Goal: Task Accomplishment & Management: Use online tool/utility

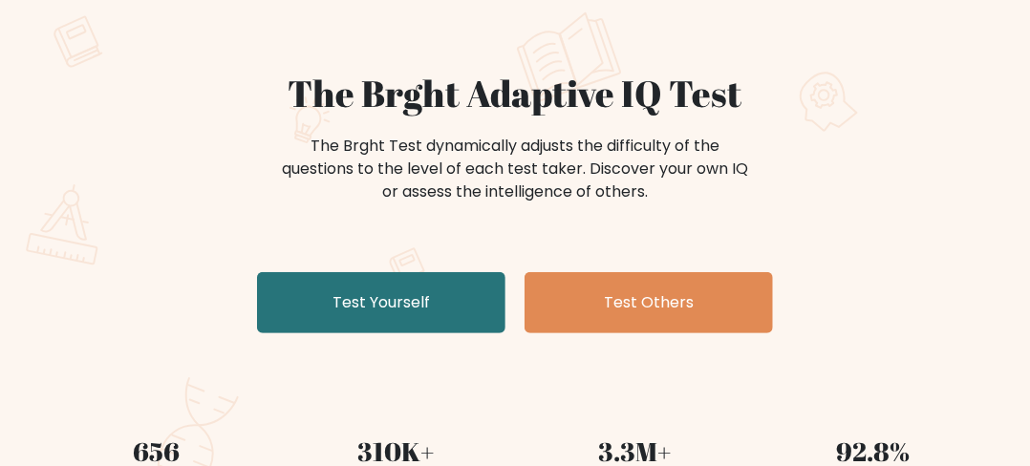
scroll to position [179, 0]
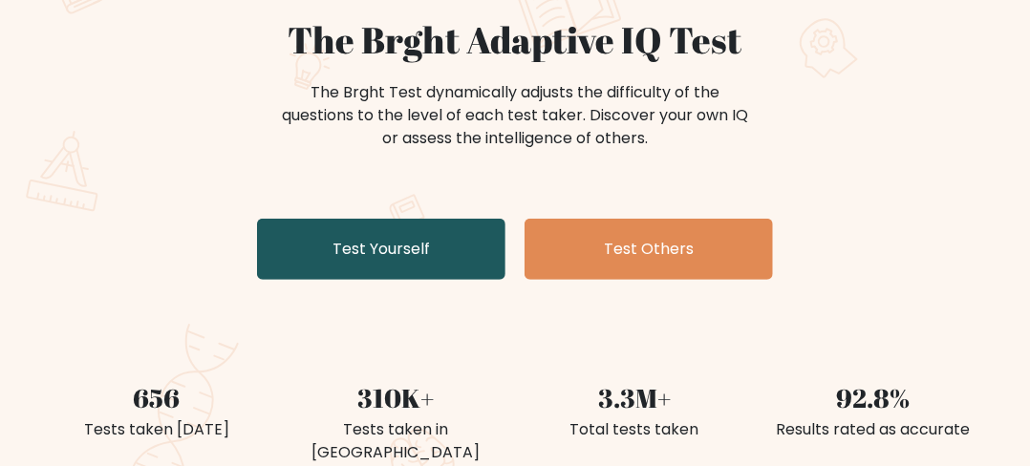
click at [429, 269] on link "Test Yourself" at bounding box center [381, 249] width 248 height 61
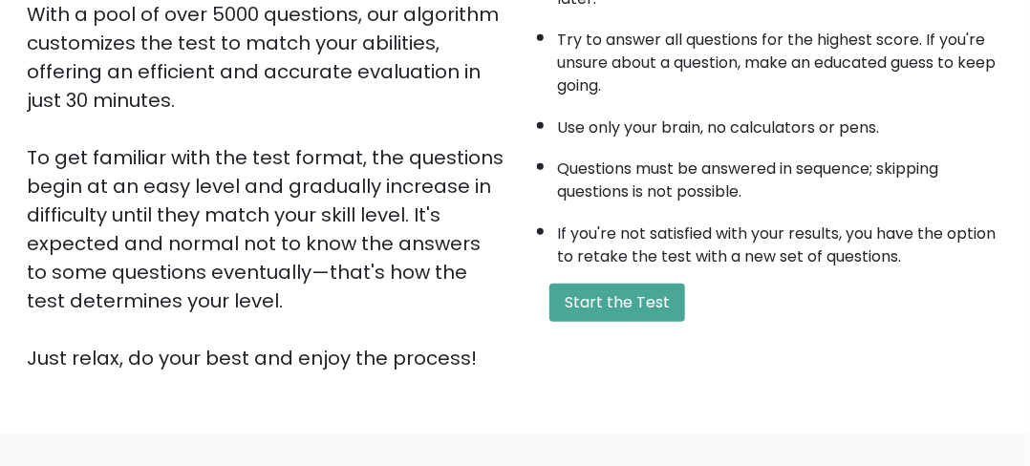
scroll to position [385, 0]
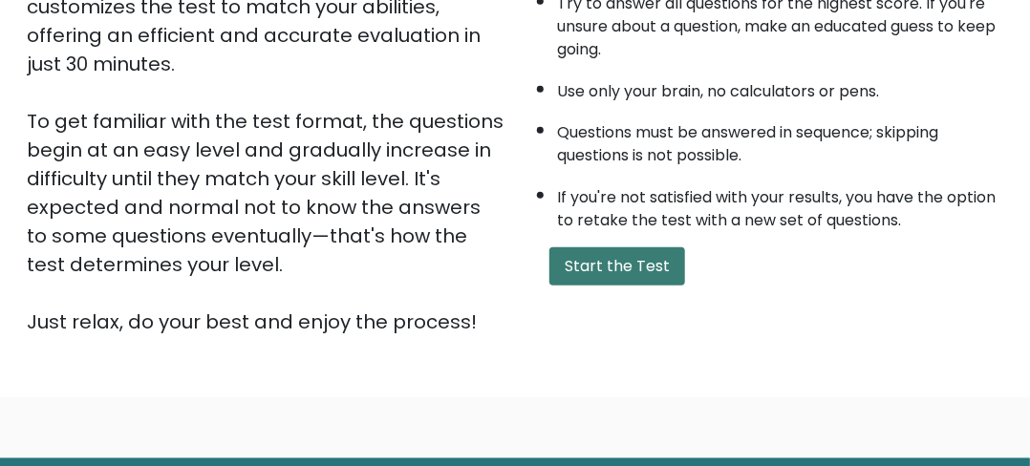
click at [627, 261] on button "Start the Test" at bounding box center [617, 266] width 136 height 38
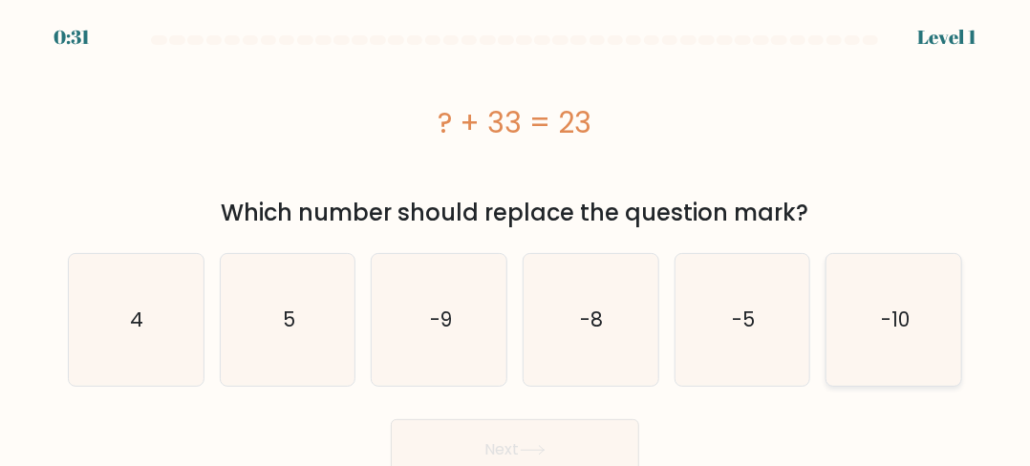
click at [913, 346] on icon "-10" at bounding box center [894, 320] width 132 height 132
click at [516, 238] on input "f. -10" at bounding box center [515, 235] width 1 height 5
radio input "true"
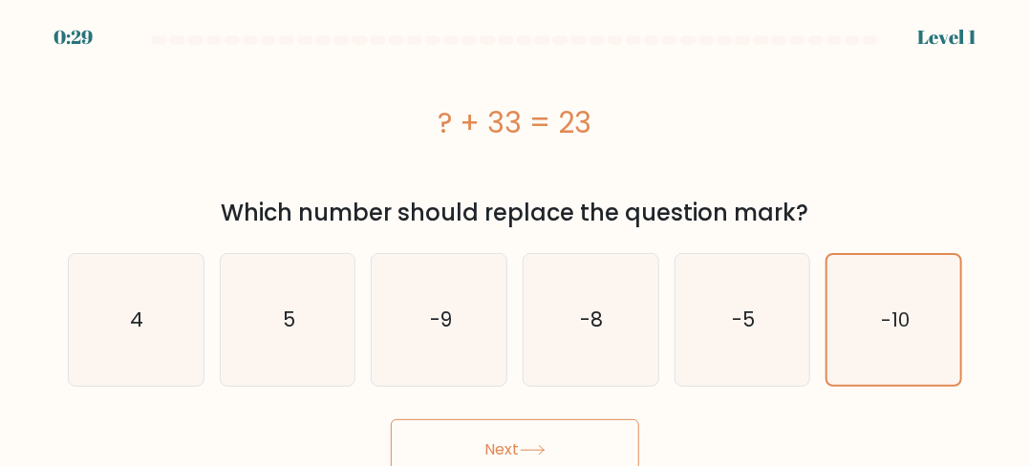
click at [509, 452] on button "Next" at bounding box center [515, 449] width 248 height 61
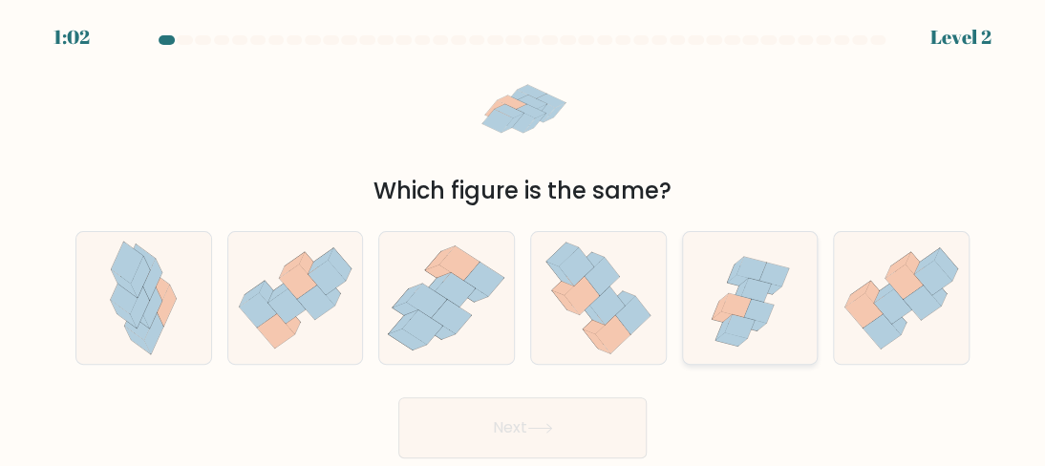
click at [750, 332] on icon at bounding box center [750, 298] width 135 height 129
click at [523, 238] on input "e." at bounding box center [522, 235] width 1 height 5
radio input "true"
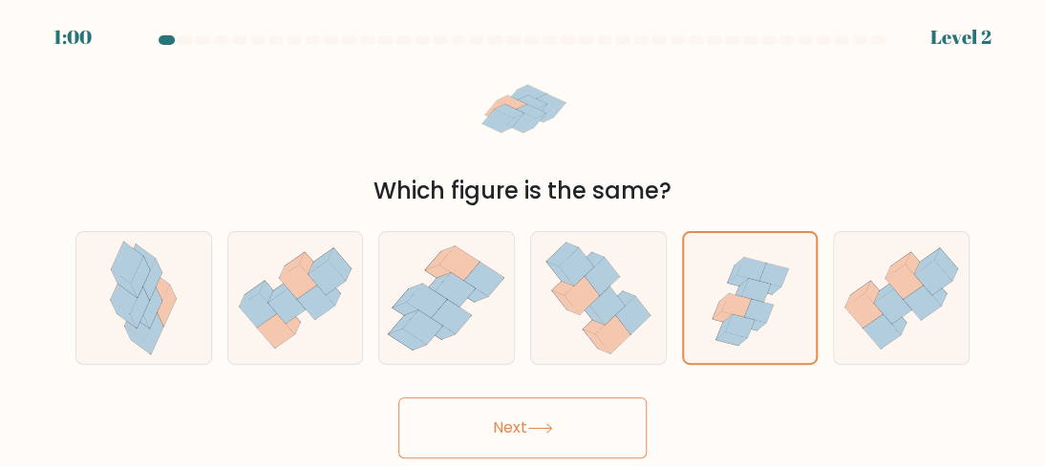
click at [606, 416] on button "Next" at bounding box center [522, 427] width 248 height 61
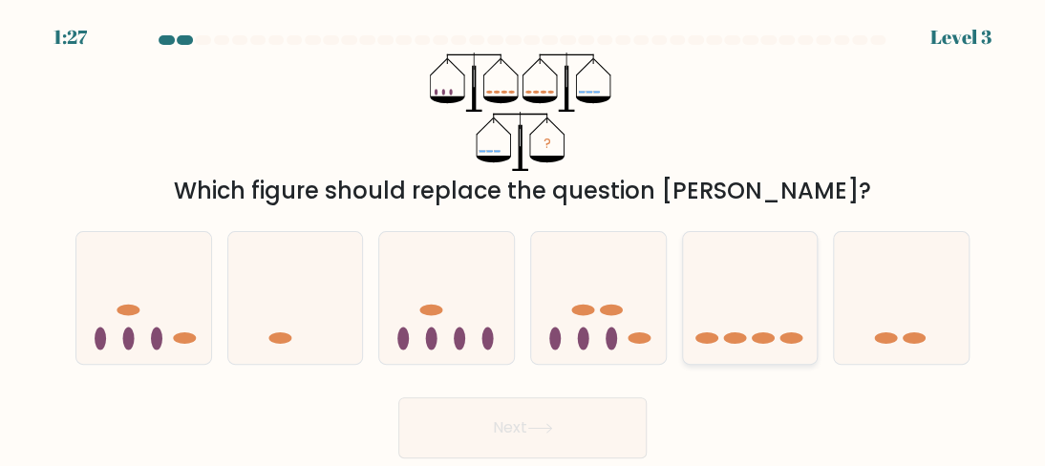
click at [754, 304] on icon at bounding box center [750, 299] width 135 height 112
click at [523, 238] on input "e." at bounding box center [522, 235] width 1 height 5
radio input "true"
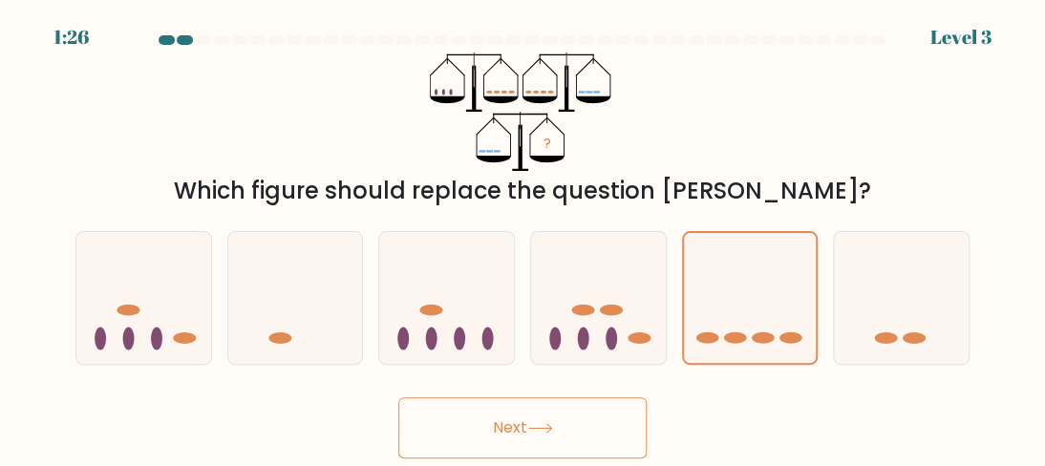
click at [599, 400] on button "Next" at bounding box center [522, 427] width 248 height 61
